Goal: Task Accomplishment & Management: Use online tool/utility

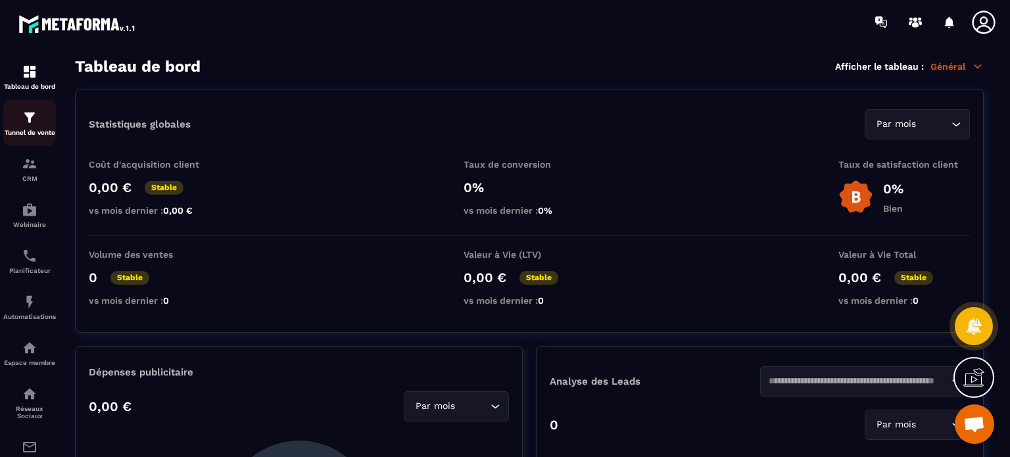
click at [26, 122] on img at bounding box center [30, 118] width 16 height 16
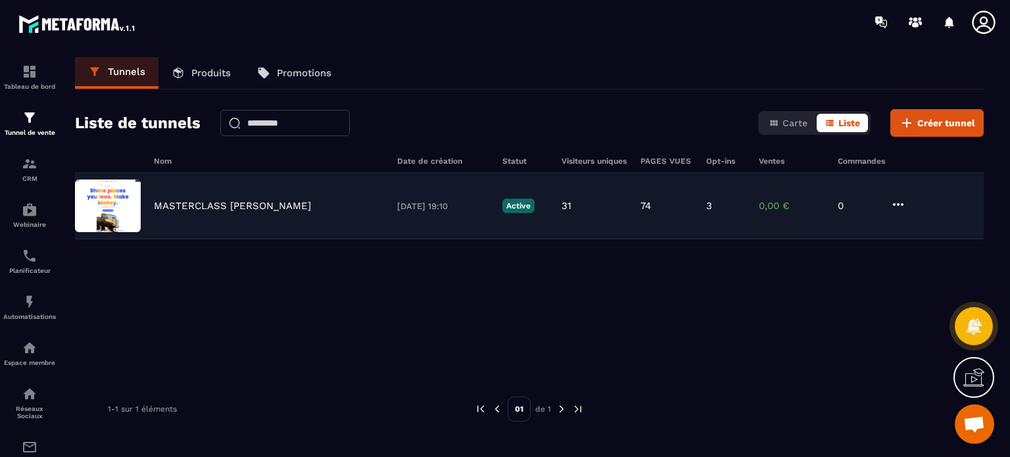
click at [262, 205] on p "MASTERCLASS [PERSON_NAME]" at bounding box center [232, 206] width 157 height 12
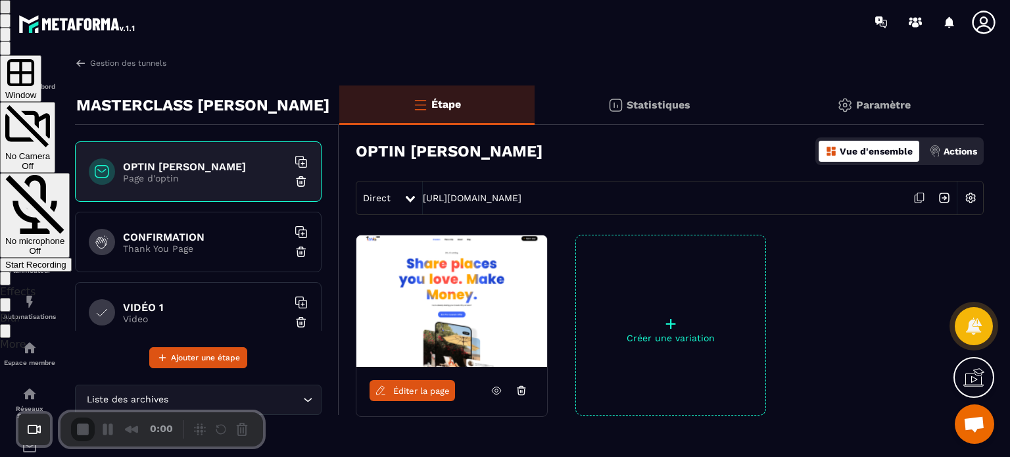
click at [64, 236] on div "No microphone Off" at bounding box center [34, 246] width 59 height 20
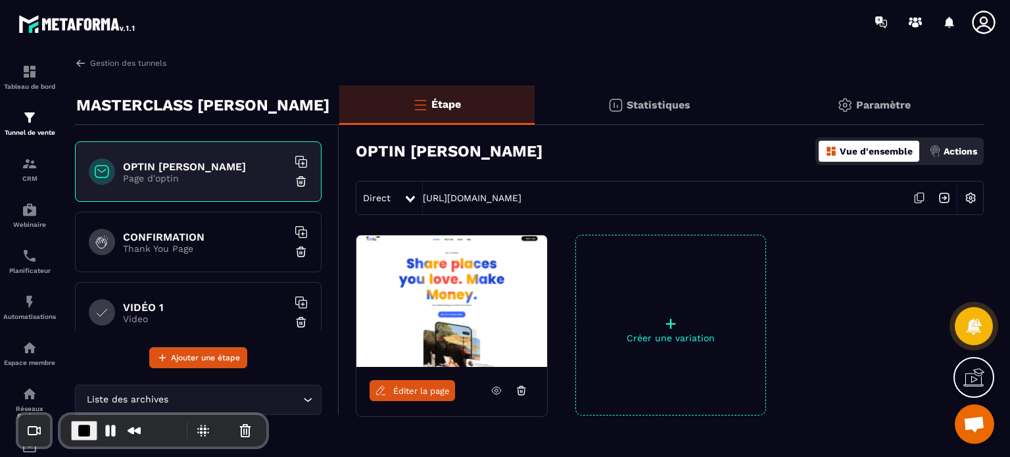
click at [393, 388] on span "Éditer la page" at bounding box center [421, 391] width 57 height 10
